Goal: Information Seeking & Learning: Check status

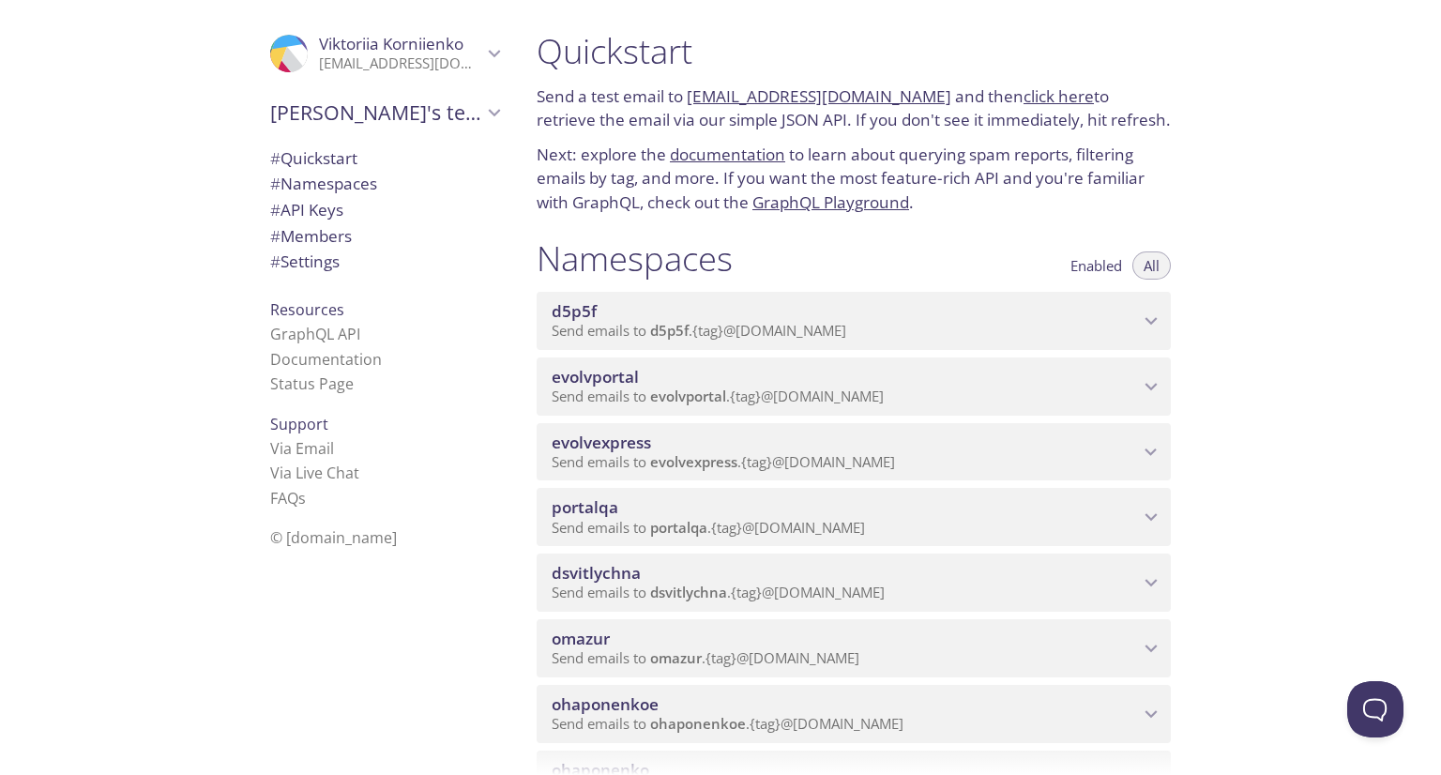
click at [740, 416] on div "evolvportal Send emails to evolvportal . {tag} @[DOMAIN_NAME]" at bounding box center [854, 386] width 634 height 58
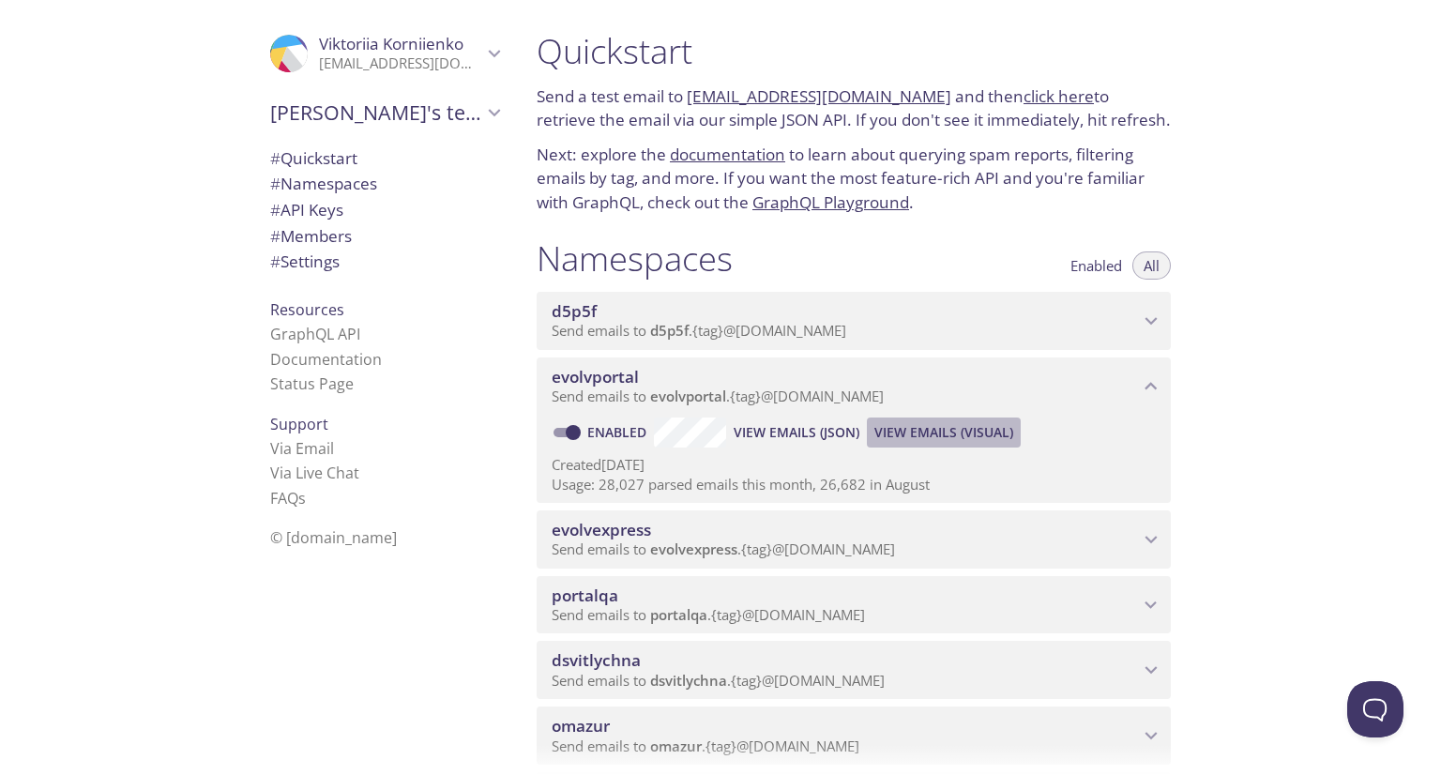
click at [907, 444] on span "View Emails (Visual)" at bounding box center [943, 432] width 139 height 23
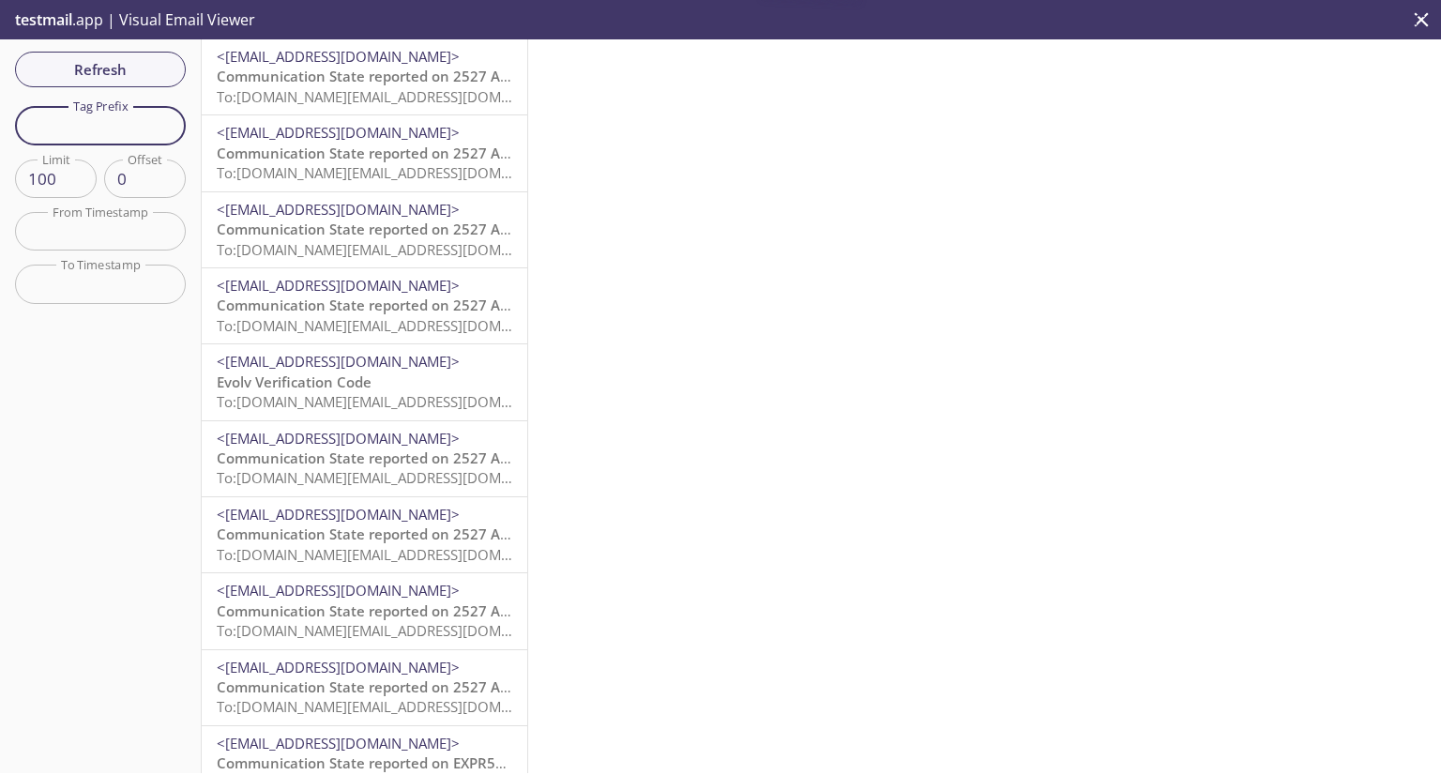
click at [106, 139] on input "text" at bounding box center [100, 125] width 171 height 38
type input "vkdistributortech"
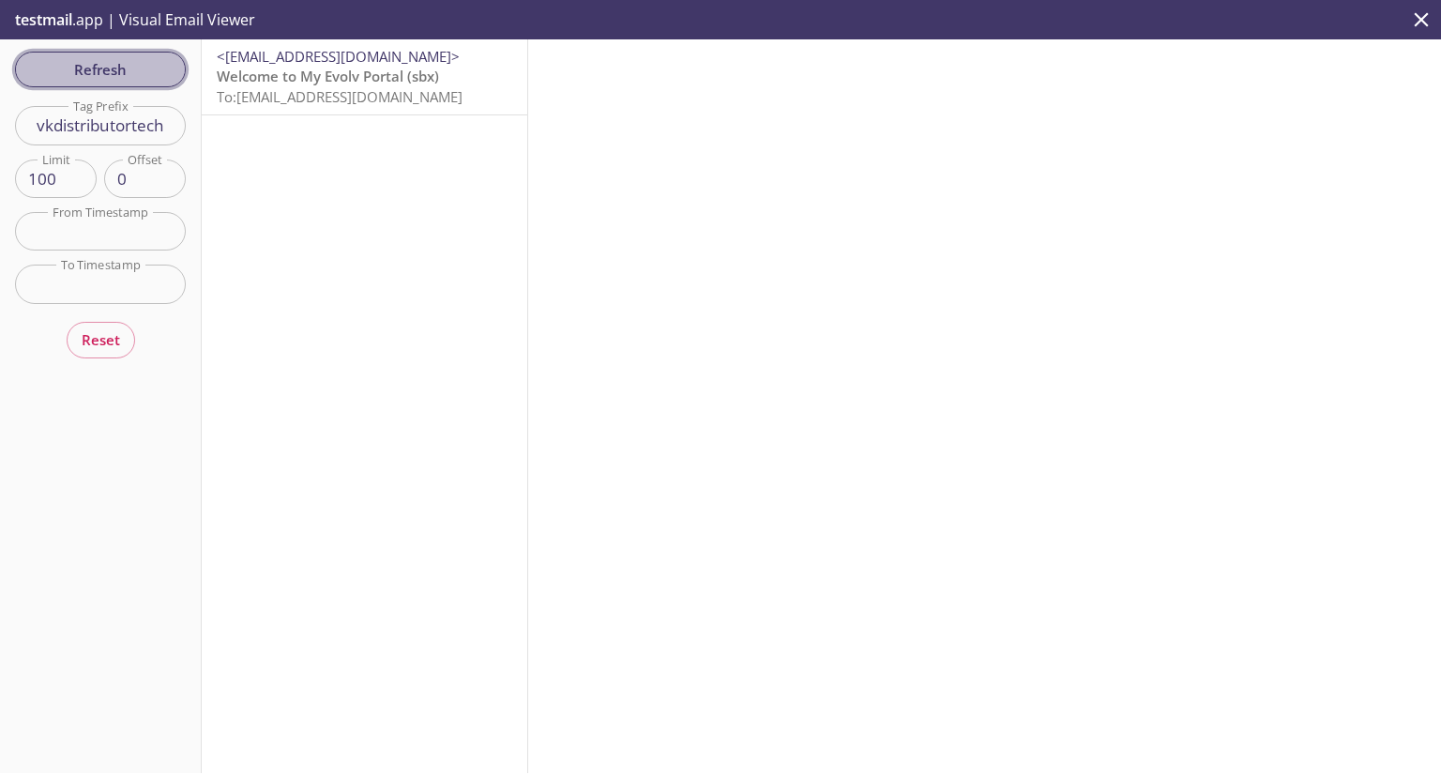
click at [107, 84] on button "Refresh" at bounding box center [100, 70] width 171 height 36
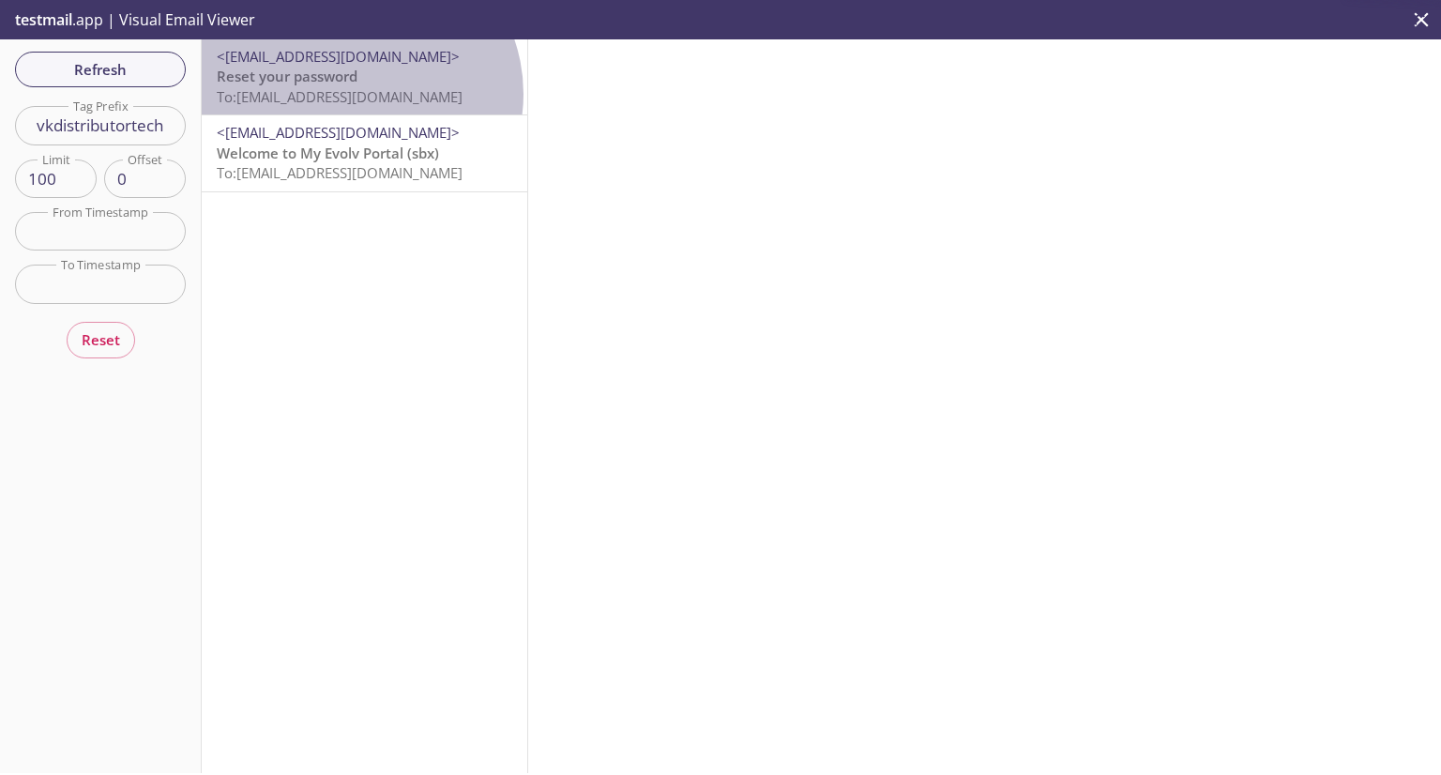
click at [356, 94] on span "To: [EMAIL_ADDRESS][DOMAIN_NAME]" at bounding box center [340, 96] width 246 height 19
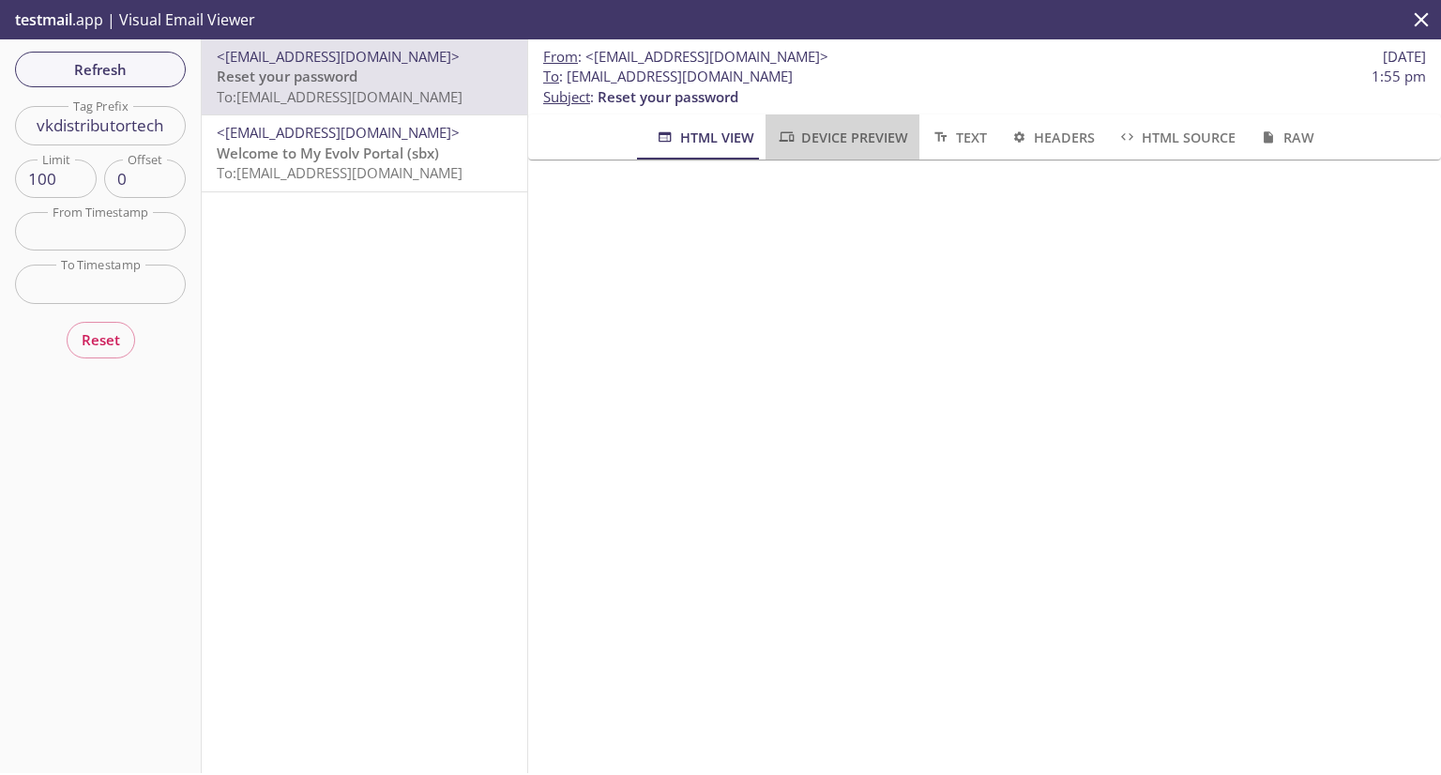
click at [840, 146] on span "Device Preview" at bounding box center [842, 137] width 131 height 23
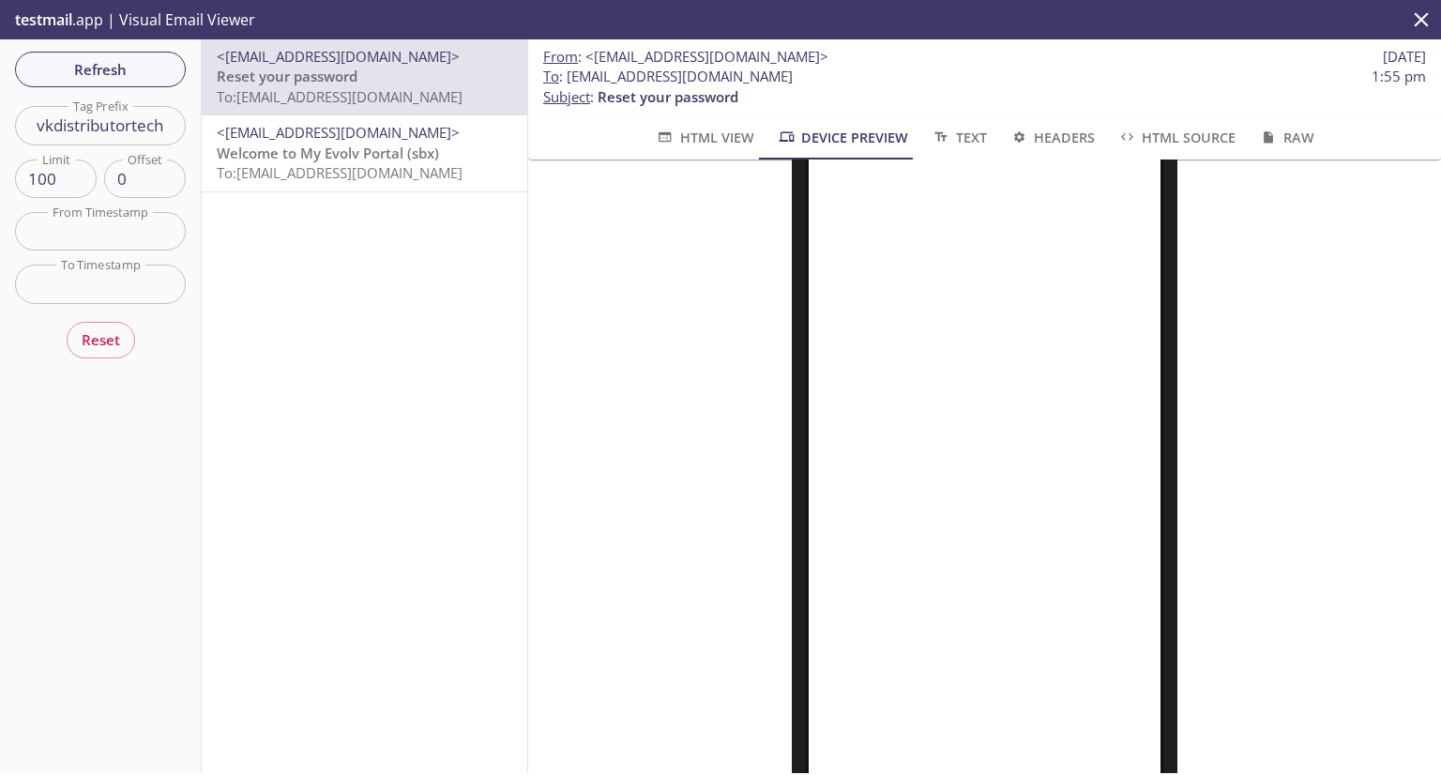
scroll to position [175, 0]
